Goal: Navigation & Orientation: Find specific page/section

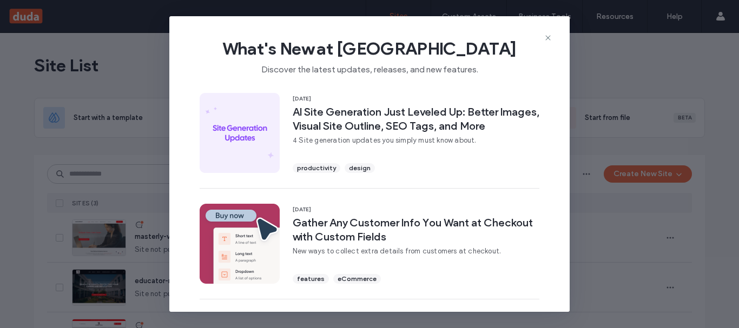
click at [552, 39] on div "What's New at [GEOGRAPHIC_DATA] Discover the latest updates, releases, and new …" at bounding box center [369, 52] width 400 height 72
click at [546, 36] on use at bounding box center [547, 38] width 5 height 5
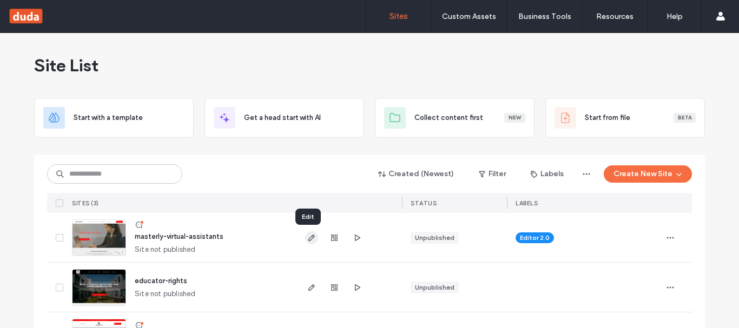
click at [312, 239] on icon "button" at bounding box center [311, 238] width 9 height 9
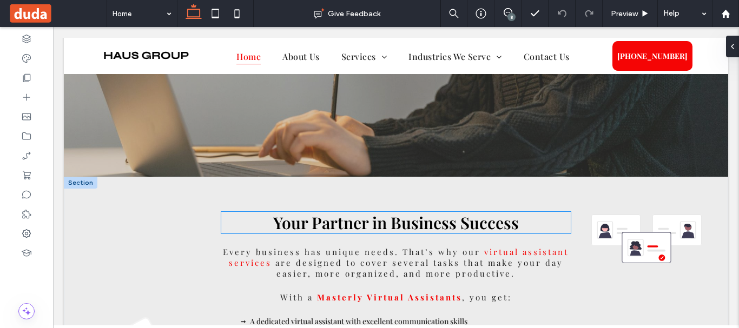
scroll to position [108, 0]
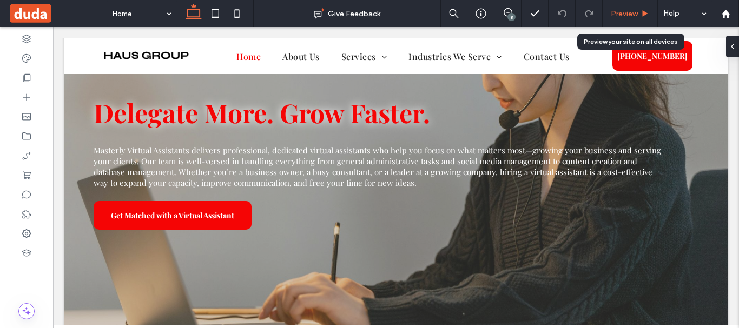
click at [620, 14] on span "Preview" at bounding box center [624, 13] width 27 height 9
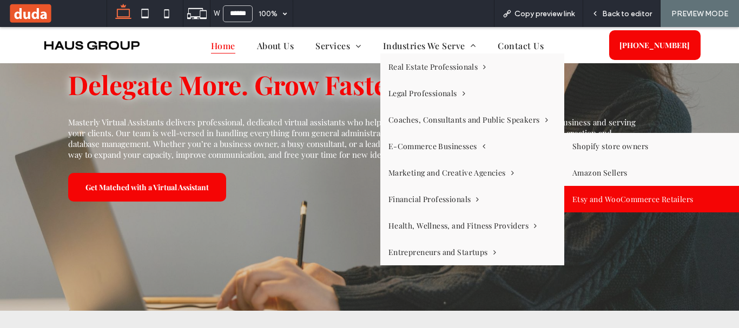
click at [610, 199] on link "Etsy and WooCommerce Retailers" at bounding box center [656, 199] width 184 height 27
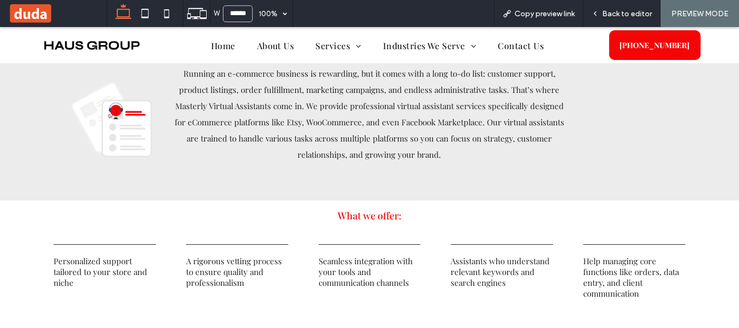
scroll to position [309, 0]
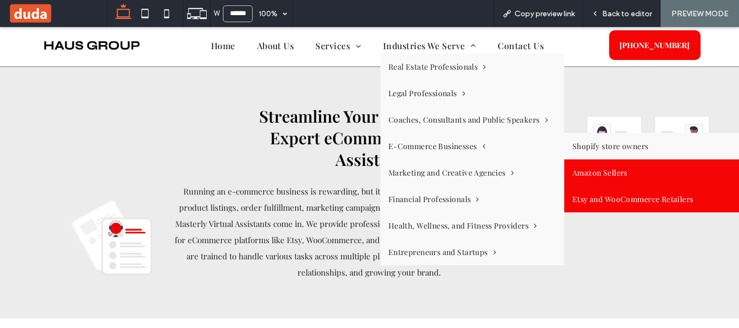
drag, startPoint x: 612, startPoint y: 171, endPoint x: 612, endPoint y: 199, distance: 27.0
click at [612, 171] on link "Amazon Sellers" at bounding box center [656, 173] width 184 height 27
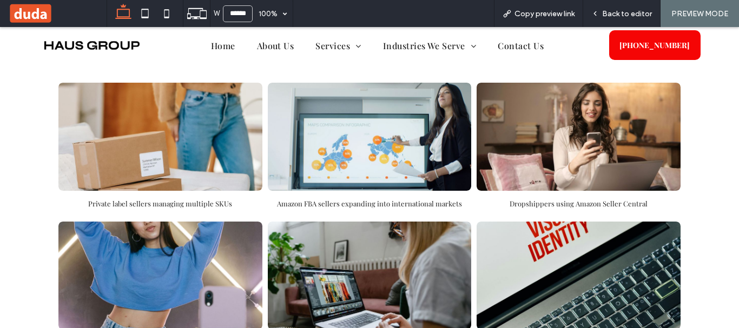
scroll to position [2056, 0]
